Goal: Task Accomplishment & Management: Manage account settings

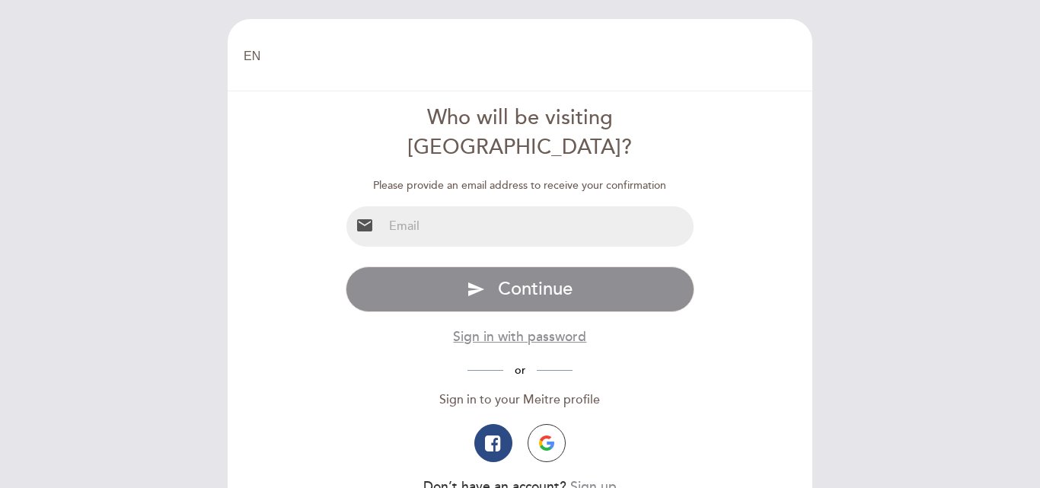
click at [553, 206] on input "email" at bounding box center [538, 226] width 311 height 40
type input "[EMAIL_ADDRESS][DOMAIN_NAME]"
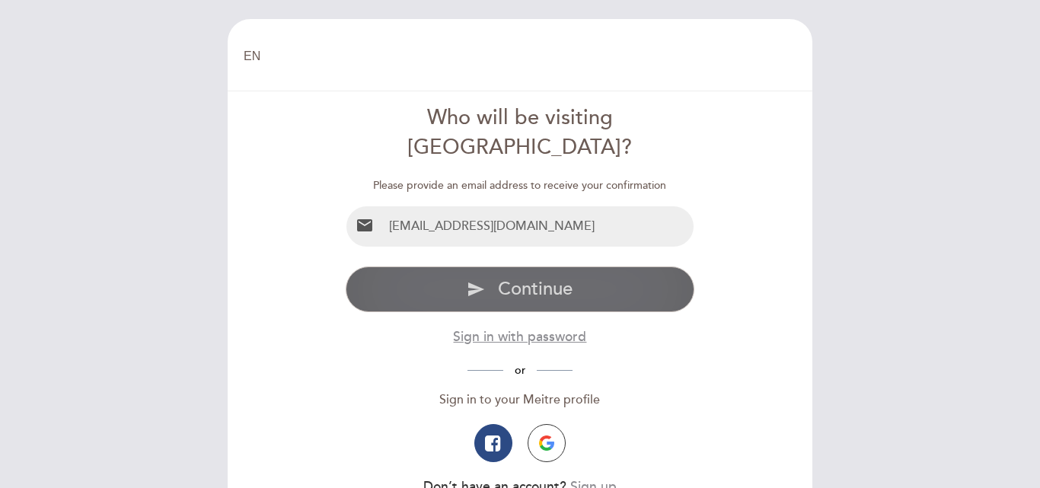
click at [551, 278] on span "Continue" at bounding box center [535, 289] width 75 height 22
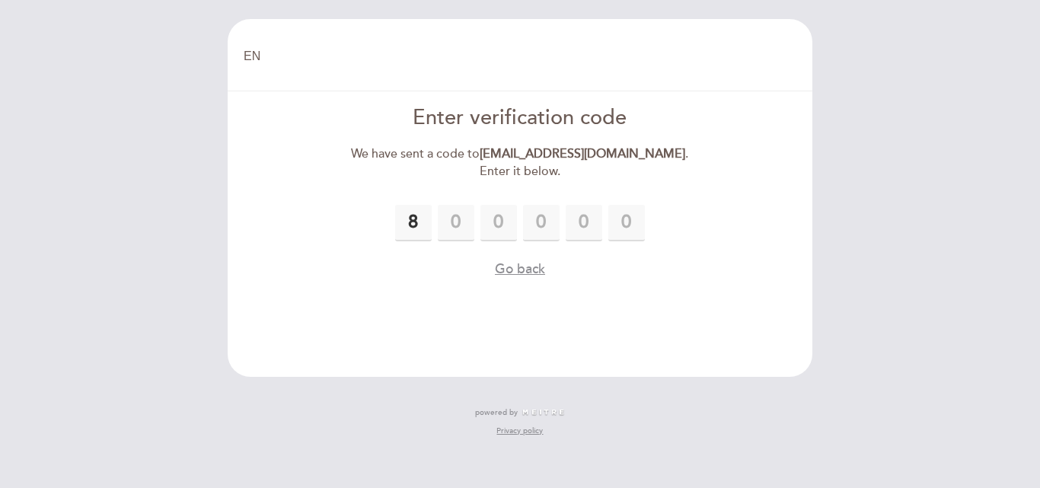
type input "8"
type input "4"
type input "9"
type input "4"
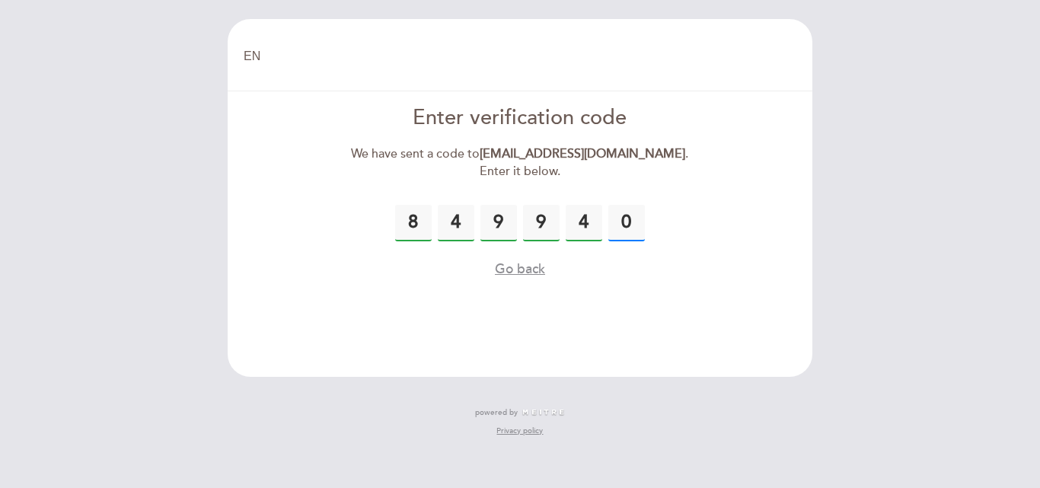
type input "0"
